Goal: Information Seeking & Learning: Learn about a topic

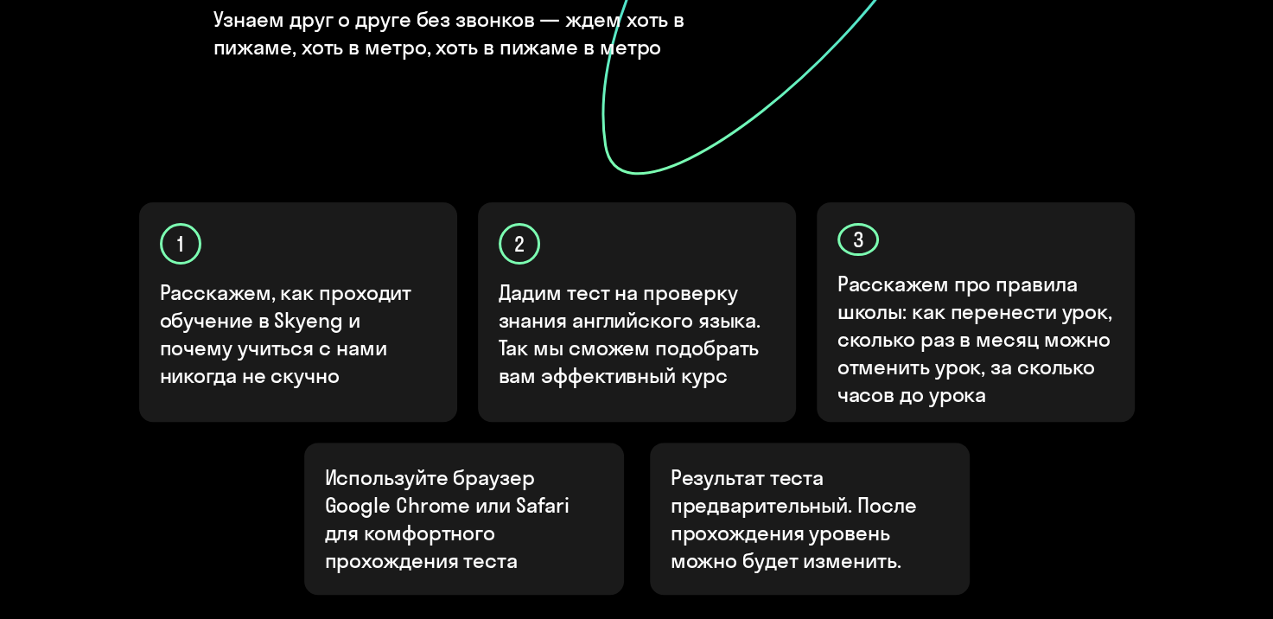
scroll to position [432, 0]
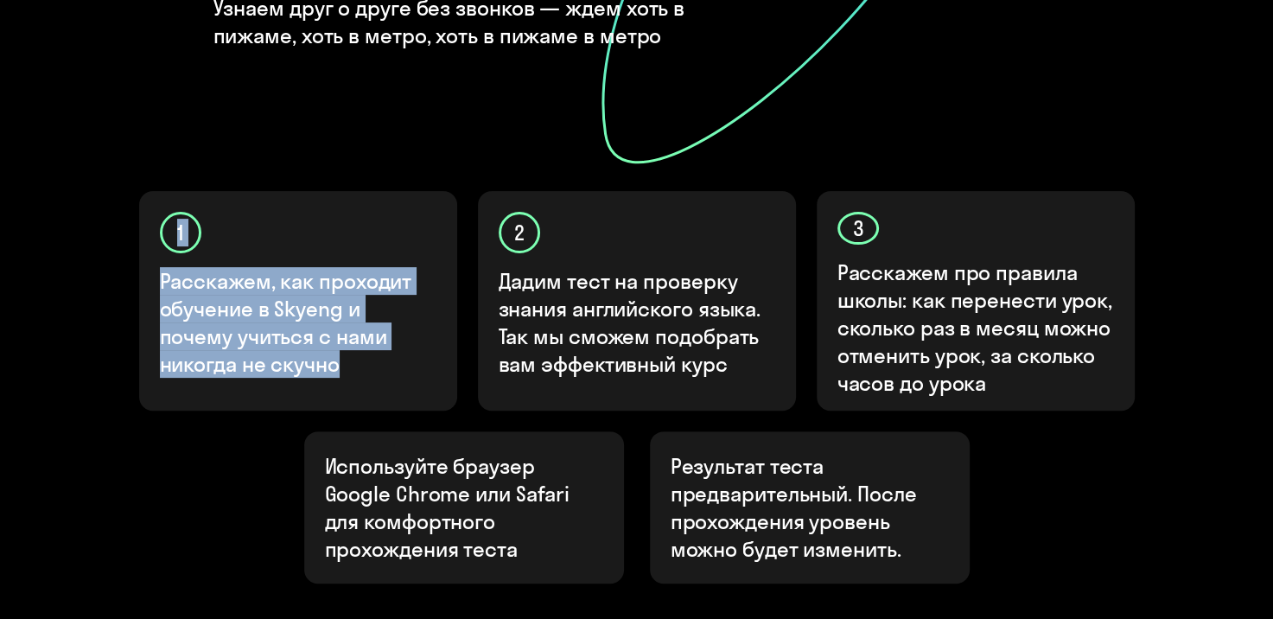
drag, startPoint x: 88, startPoint y: 195, endPoint x: 352, endPoint y: 425, distance: 350.5
click at [352, 425] on onb-ai-start "Узнайте ваш уровень английского, чтобы начать обучение в [GEOGRAPHIC_DATA] Узна…" at bounding box center [637, 193] width 1204 height 1024
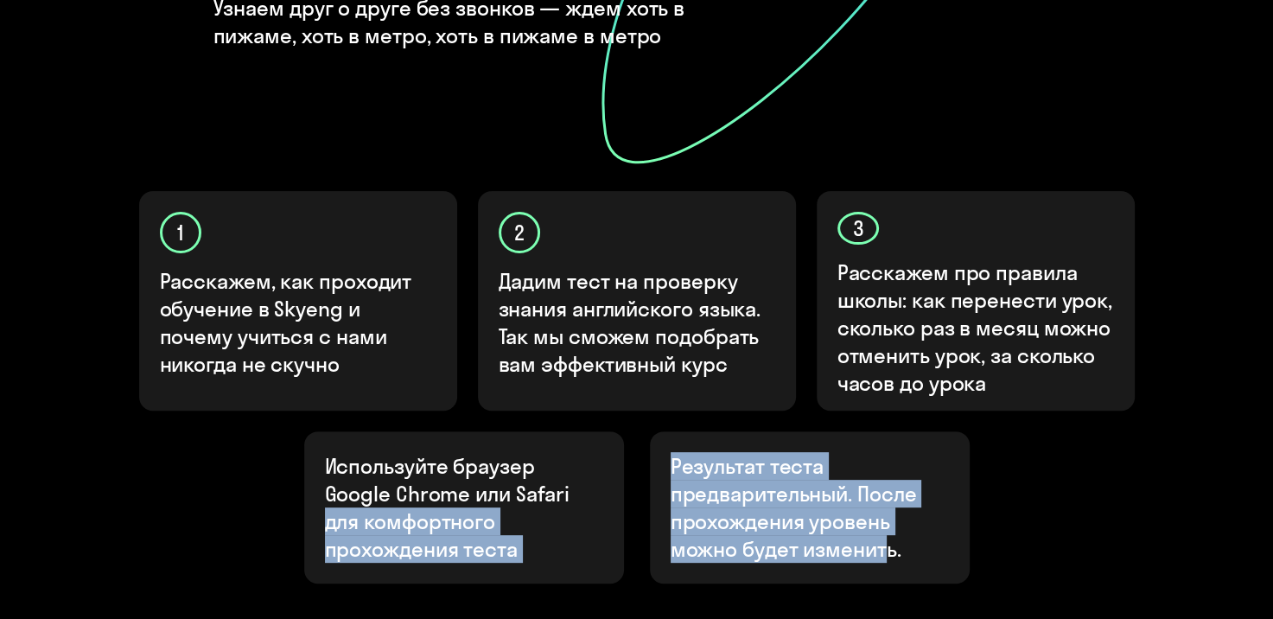
drag, startPoint x: 722, startPoint y: 443, endPoint x: 1044, endPoint y: 591, distance: 355.1
click at [988, 559] on div "Узнайте ваш уровень английского, чтобы начать обучение в [GEOGRAPHIC_DATA] Узна…" at bounding box center [636, 193] width 1037 height 1024
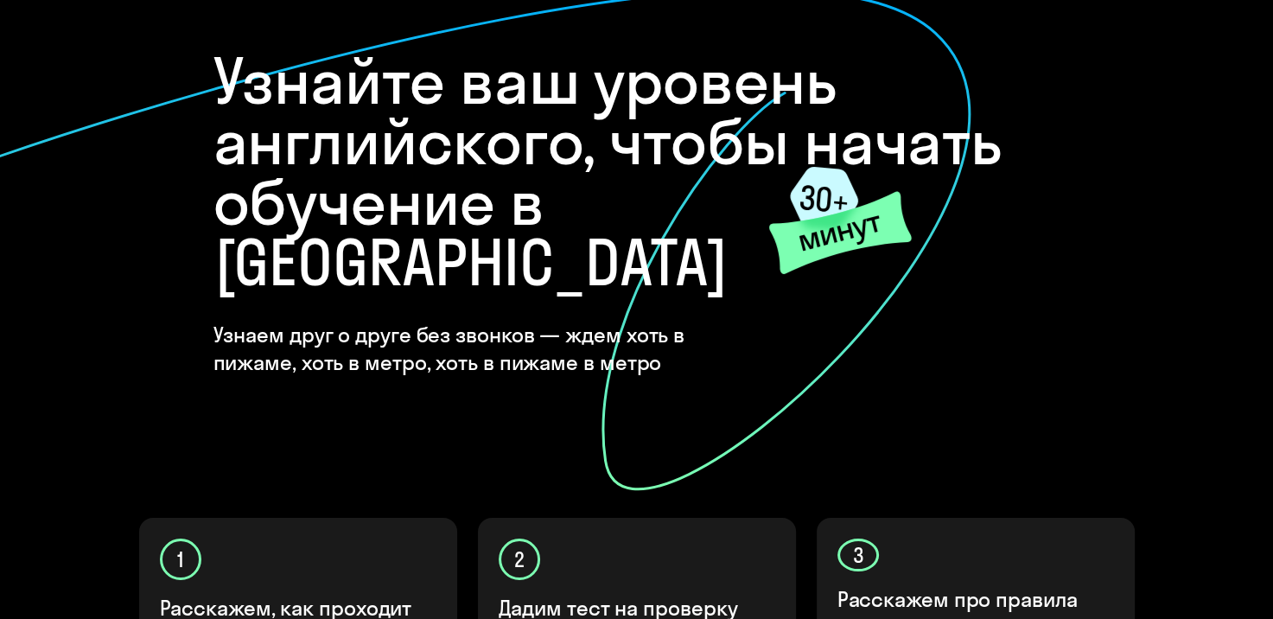
scroll to position [0, 0]
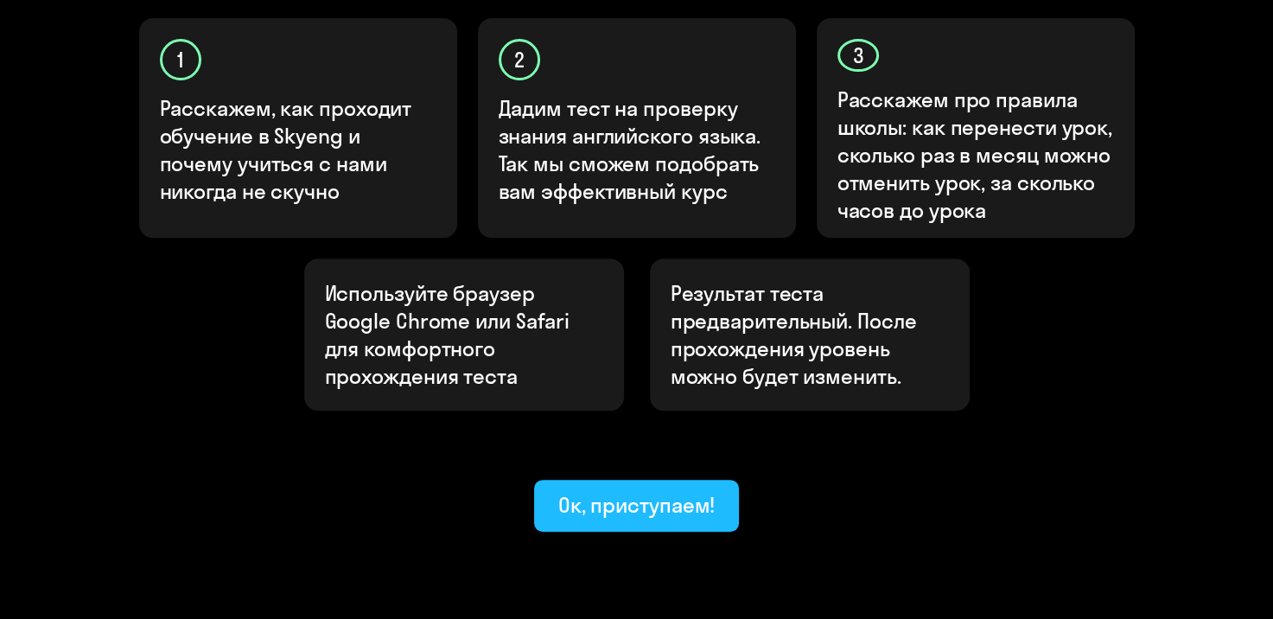
scroll to position [519, 0]
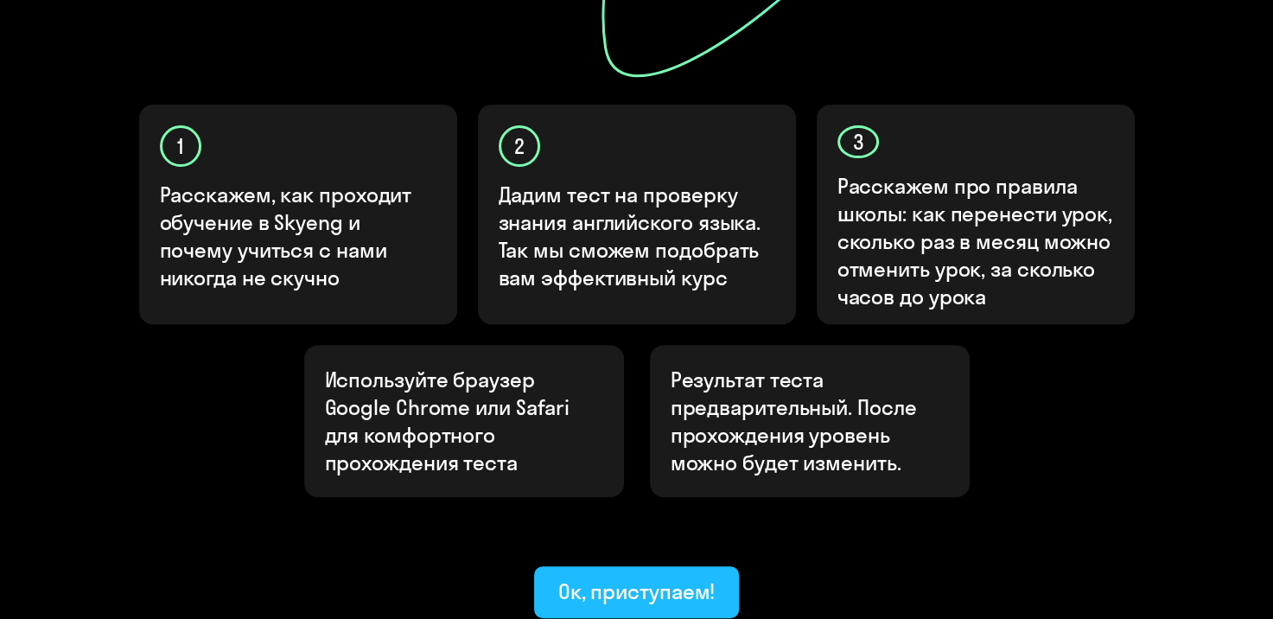
click at [611, 578] on div "Ок, приступаем!" at bounding box center [637, 592] width 157 height 28
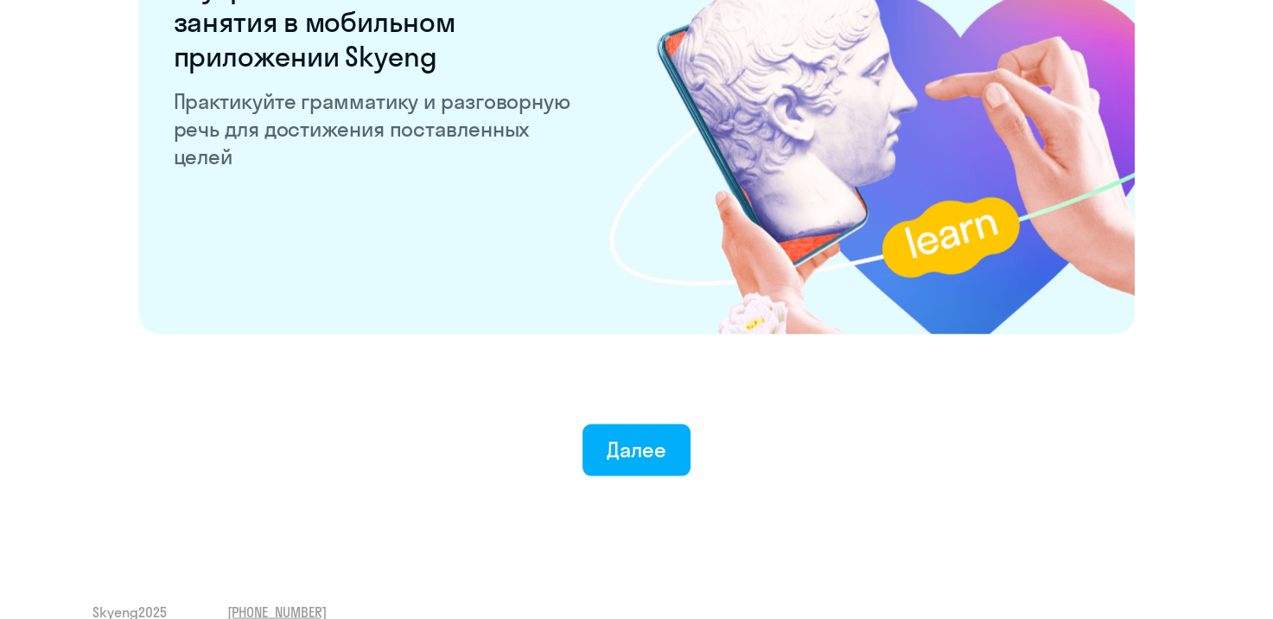
scroll to position [3388, 0]
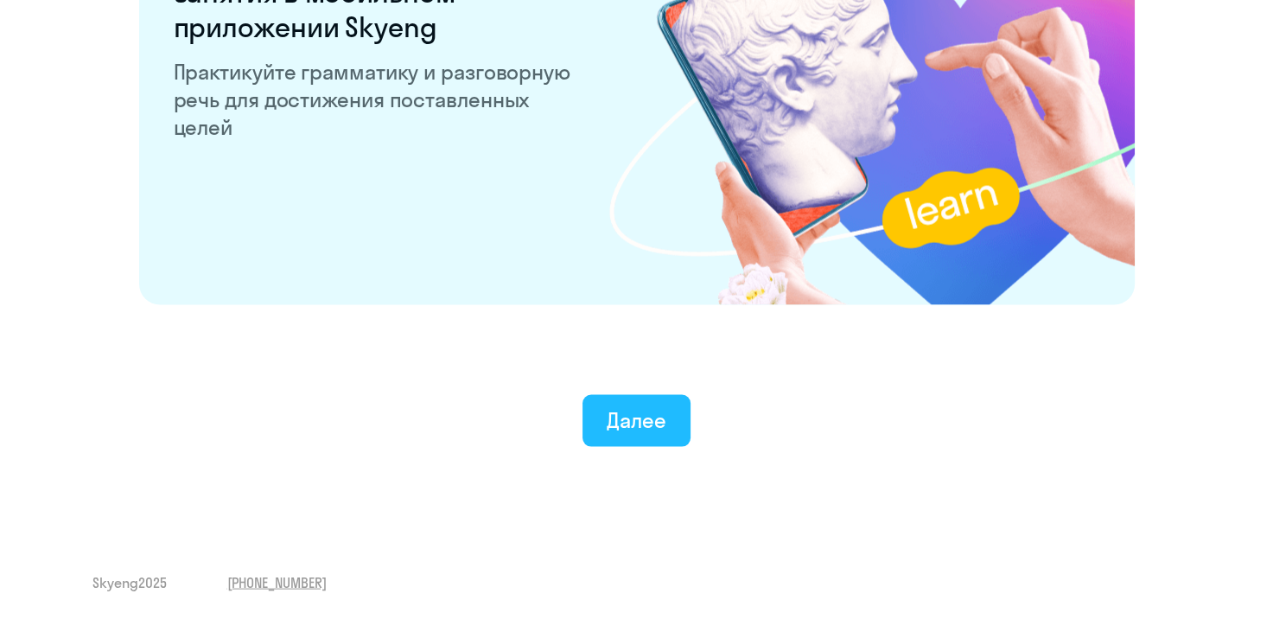
click at [598, 437] on button "Далее" at bounding box center [637, 421] width 108 height 52
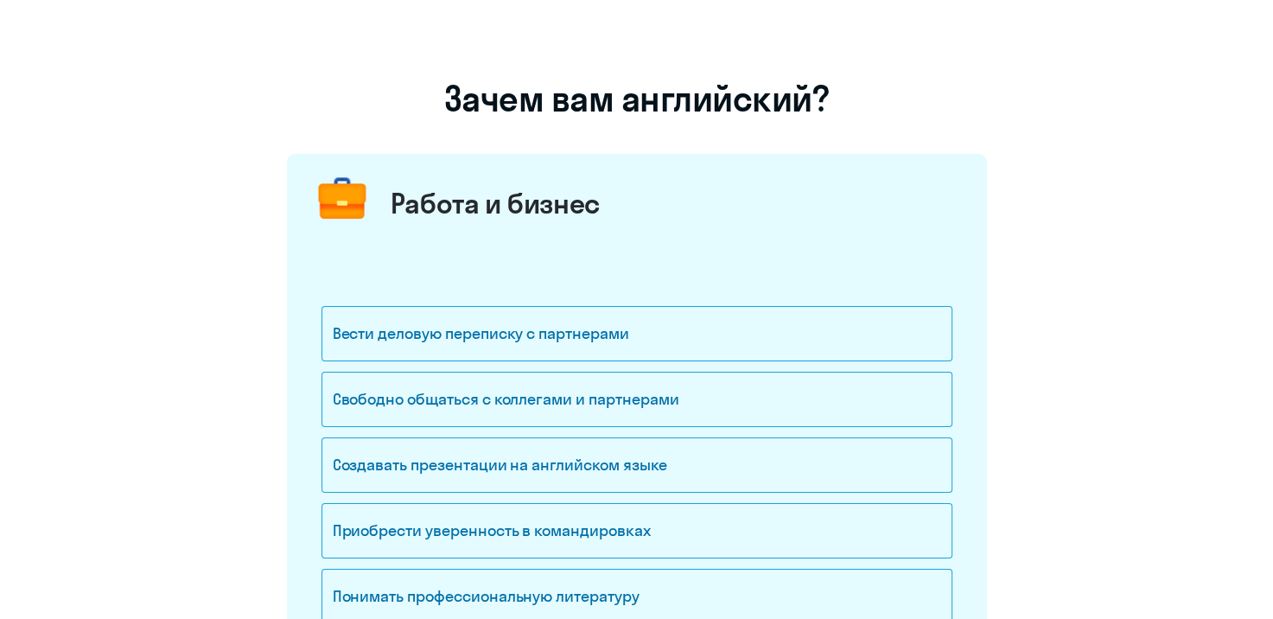
scroll to position [173, 0]
